Goal: Navigation & Orientation: Find specific page/section

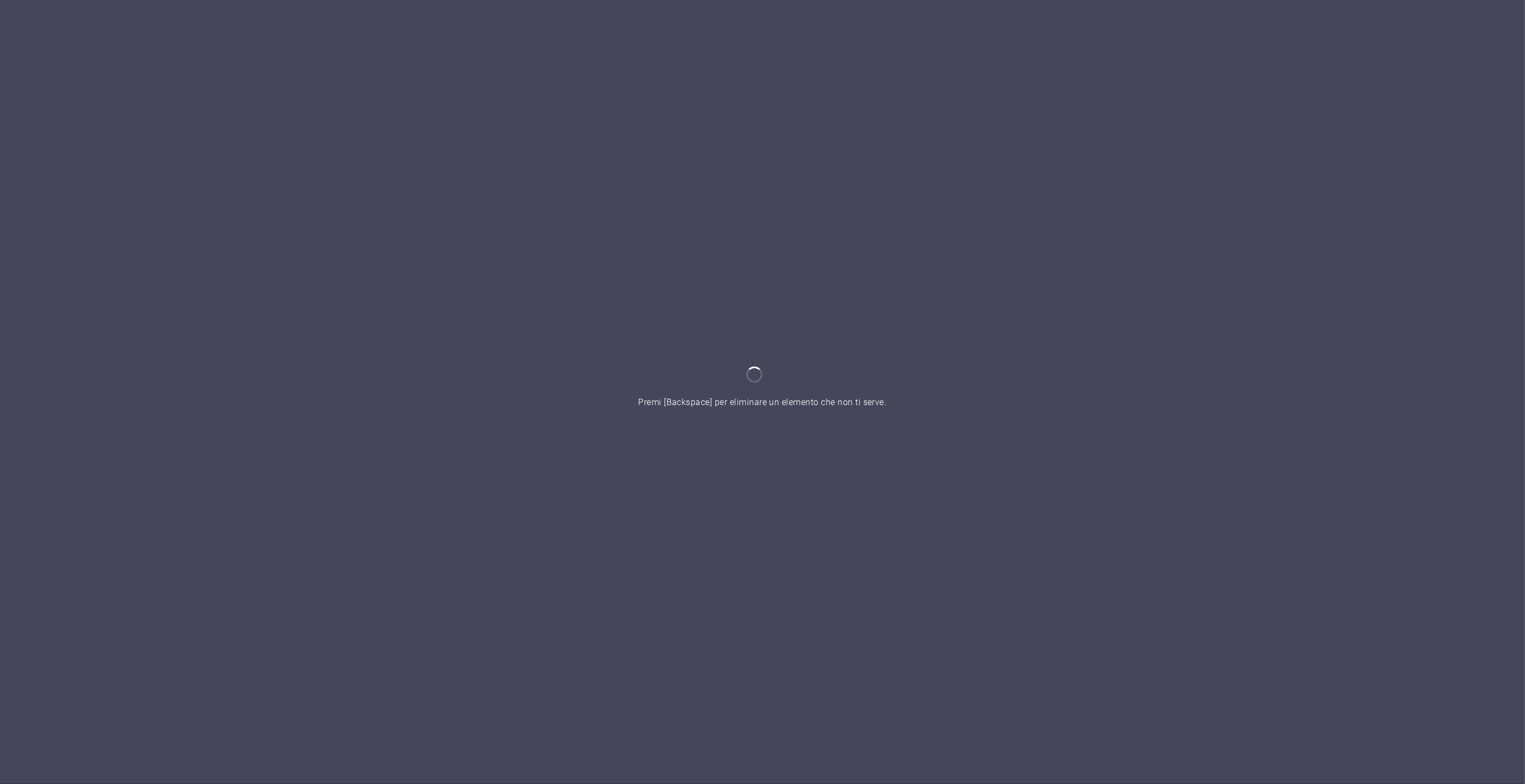
drag, startPoint x: 0, startPoint y: 0, endPoint x: 310, endPoint y: 267, distance: 409.1
click at [310, 267] on div at bounding box center [762, 392] width 1525 height 784
